Goal: Find specific fact: Find specific fact

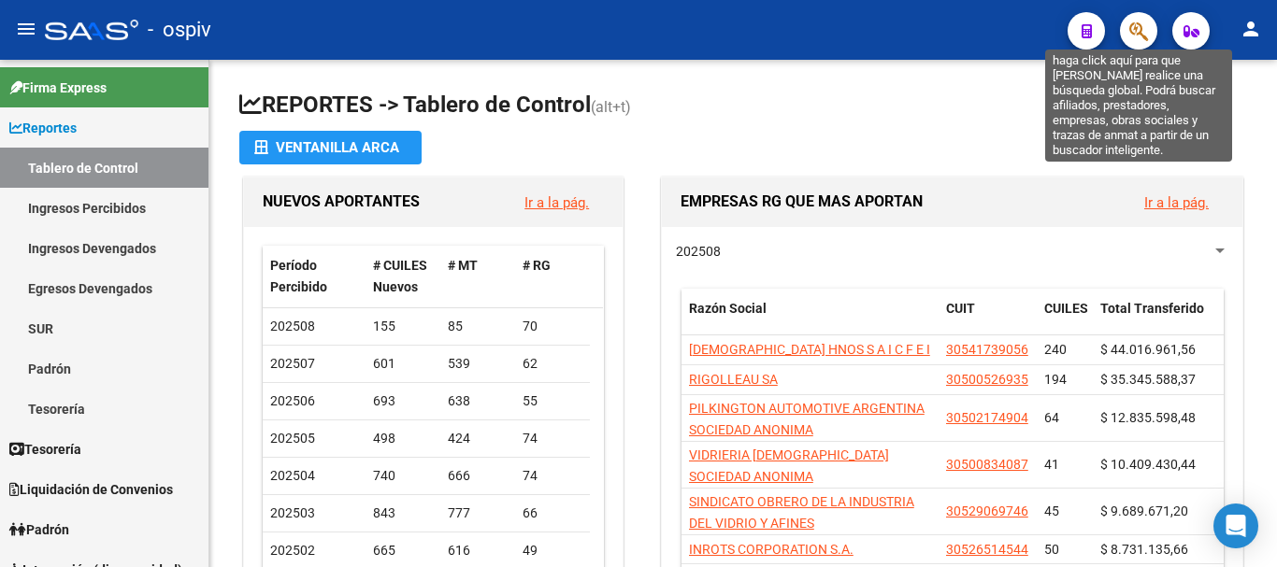
click at [1138, 21] on icon "button" at bounding box center [1138, 31] width 19 height 21
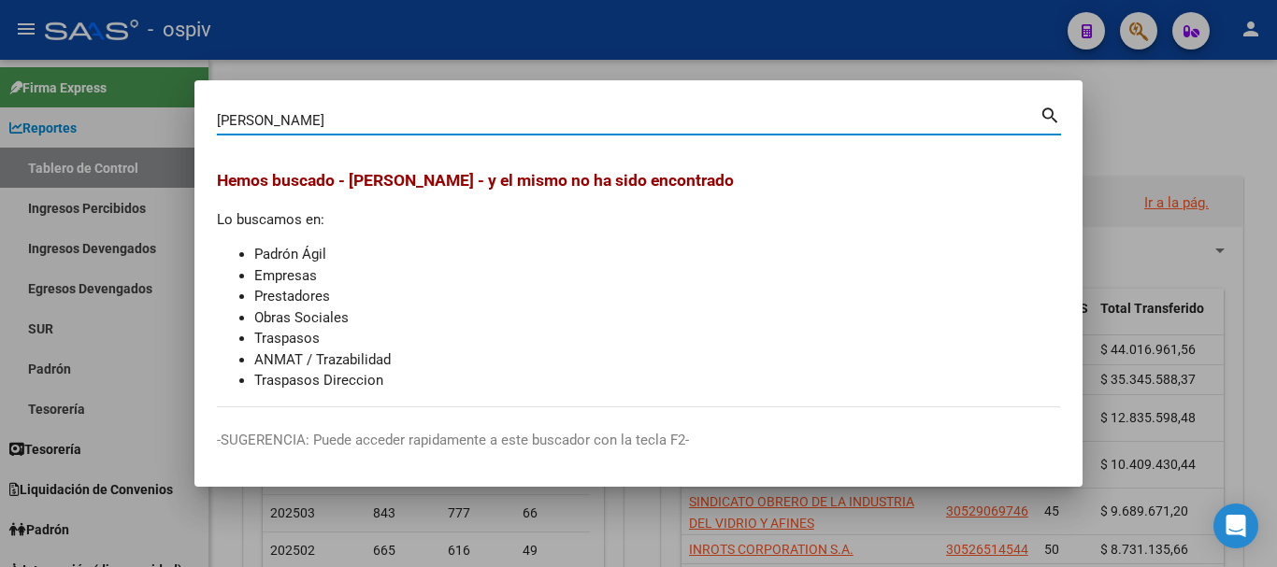
click at [217, 116] on mat-dialog-content "[PERSON_NAME] (apellido, dni, cuil, [PERSON_NAME], cuit, obra social) search He…" at bounding box center [638, 255] width 888 height 305
click at [219, 117] on input "[PERSON_NAME]" at bounding box center [628, 120] width 822 height 17
drag, startPoint x: 379, startPoint y: 114, endPoint x: 0, endPoint y: 68, distance: 382.2
click at [0, 68] on div "[PERSON_NAME] (apellido, dni, cuil, nro traspaso, cuit, obra social) search [PE…" at bounding box center [638, 283] width 1277 height 567
type input "14515180"
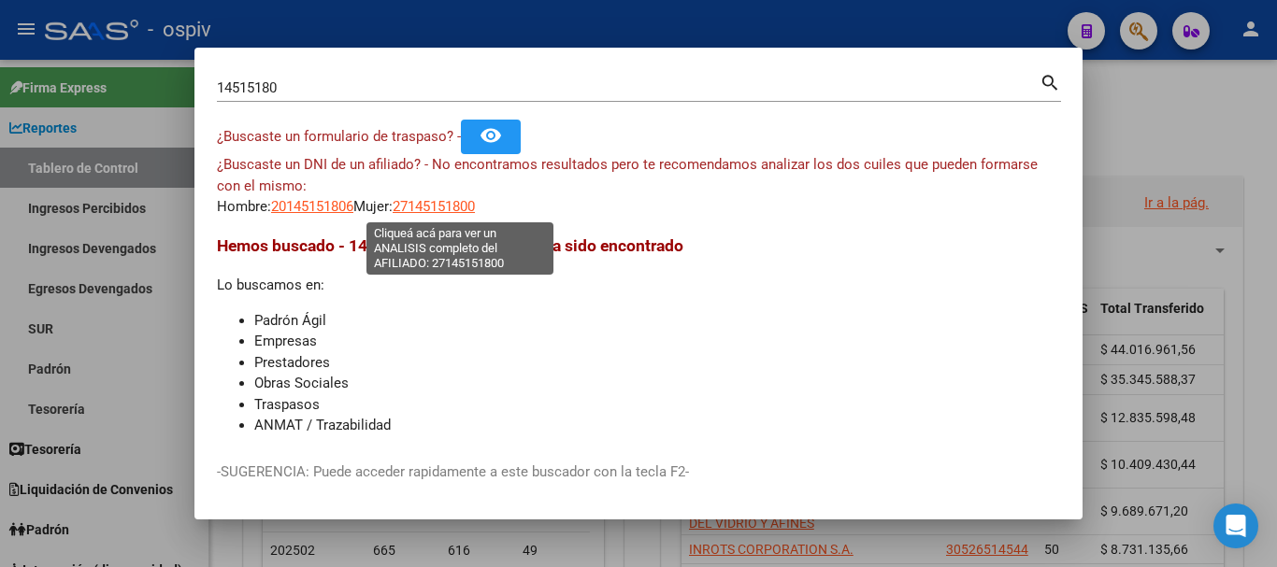
click at [475, 207] on span "27145151800" at bounding box center [434, 206] width 82 height 17
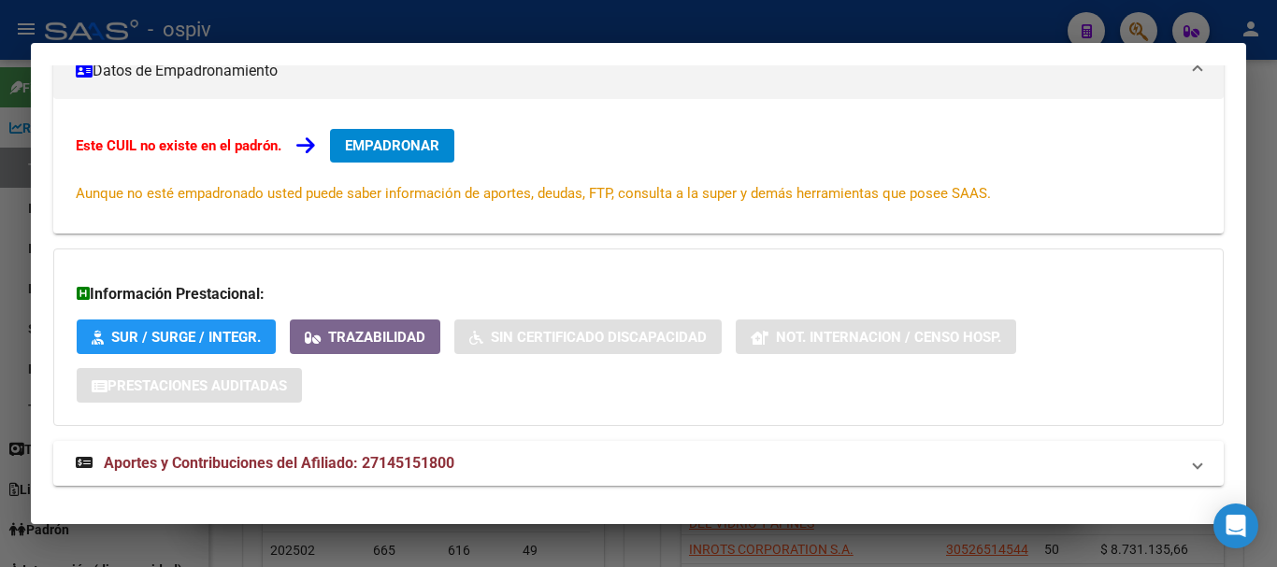
scroll to position [307, 0]
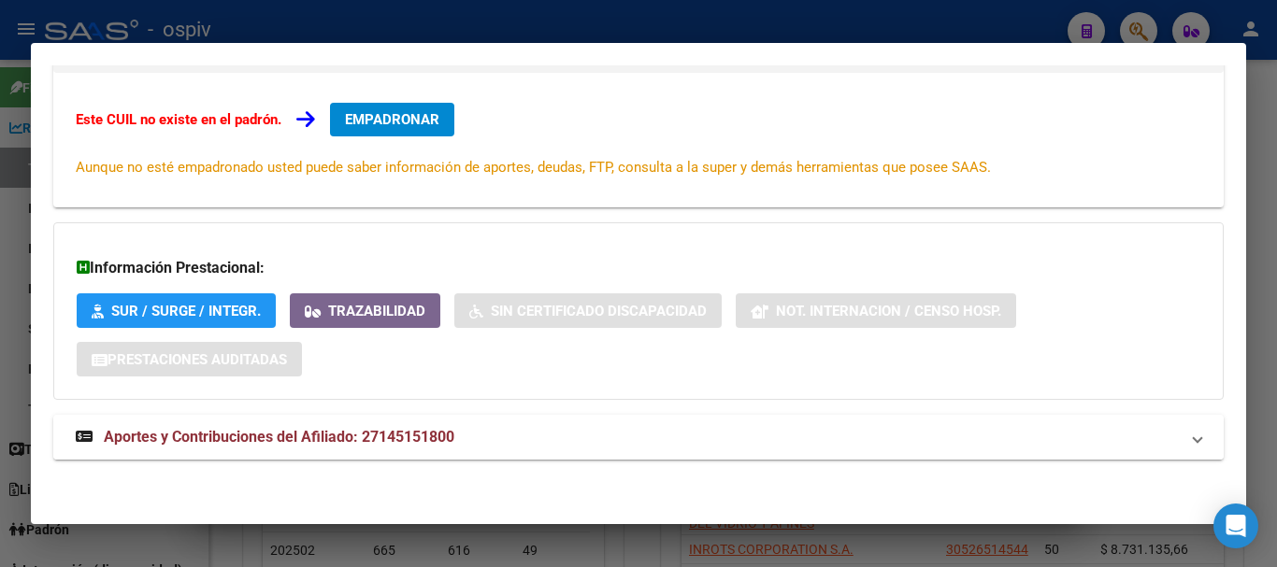
click at [382, 431] on span "Aportes y Contribuciones del Afiliado: 27145151800" at bounding box center [279, 437] width 350 height 18
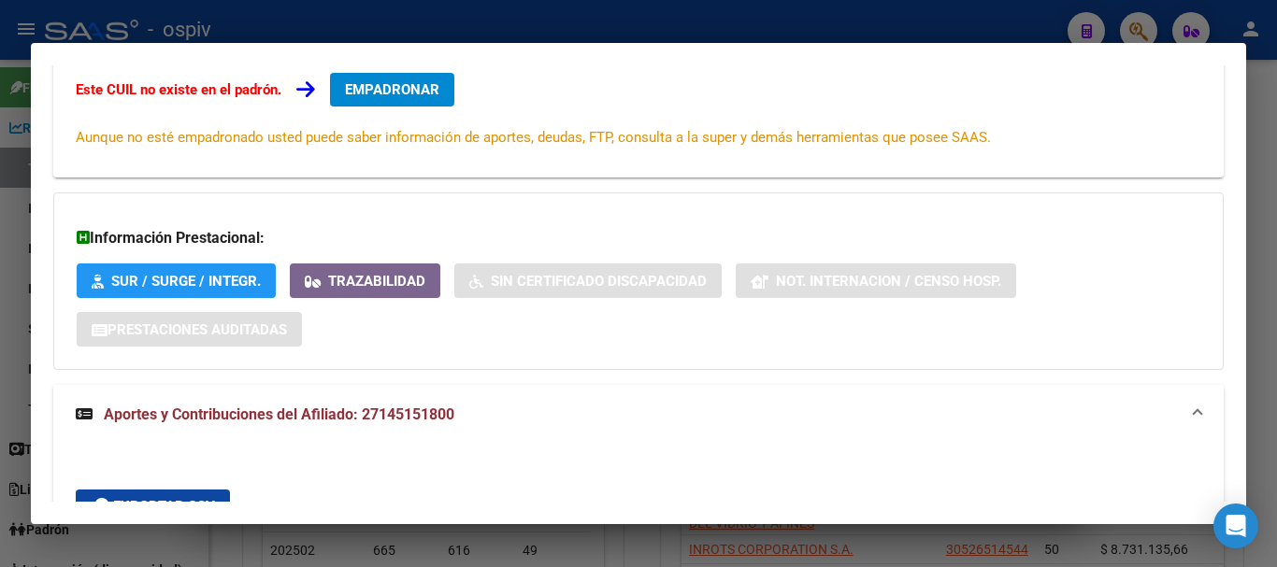
scroll to position [0, 0]
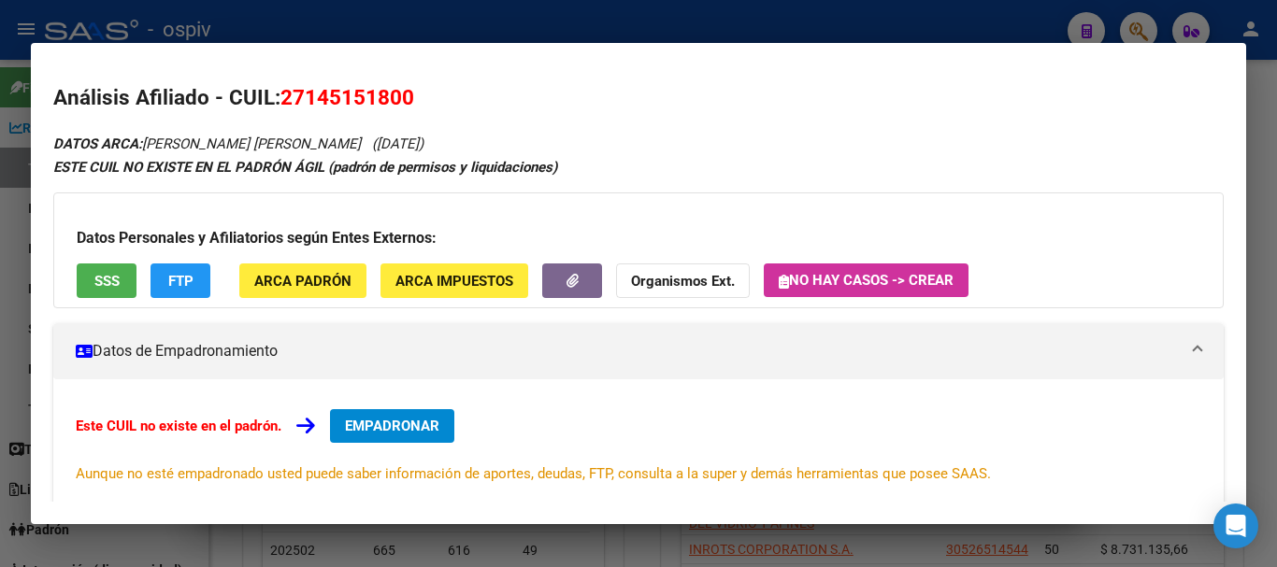
drag, startPoint x: 283, startPoint y: 96, endPoint x: 411, endPoint y: 100, distance: 128.1
click at [411, 100] on span "27145151800" at bounding box center [347, 97] width 134 height 24
copy span "27145151800"
